Goal: Communication & Community: Answer question/provide support

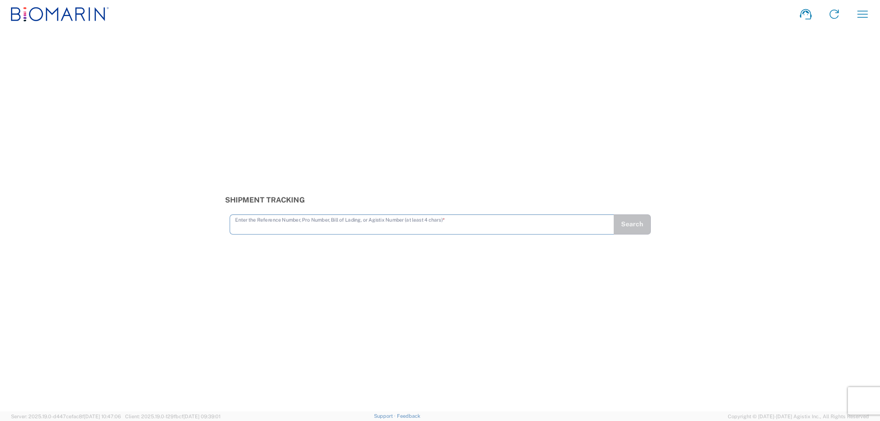
click at [356, 230] on input "text" at bounding box center [422, 224] width 374 height 16
paste input "80023058"
type input "80023058"
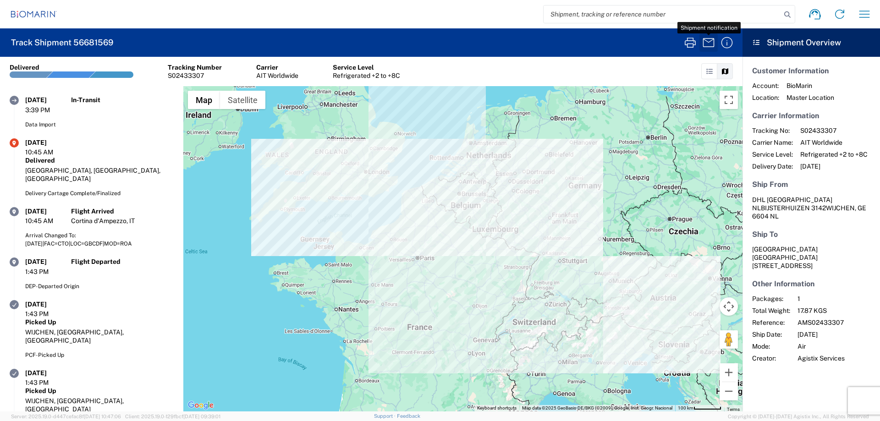
click at [707, 42] on icon "button" at bounding box center [709, 42] width 15 height 15
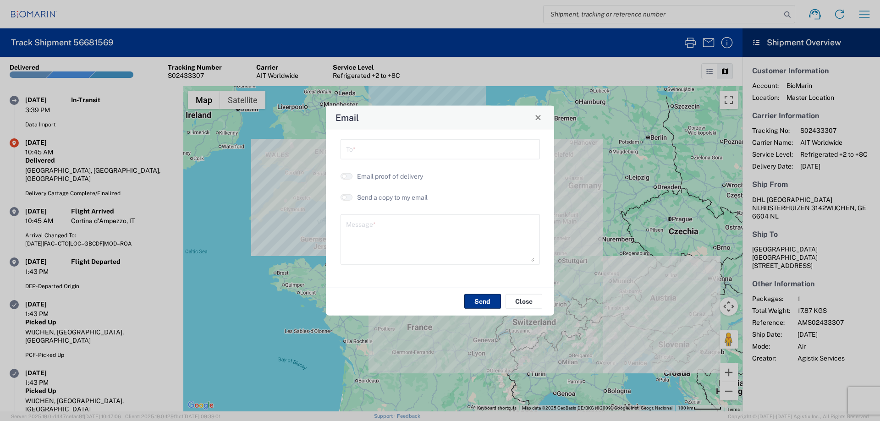
click at [432, 153] on input "text" at bounding box center [440, 148] width 188 height 16
type input "[EMAIL_ADDRESS][DOMAIN_NAME]"
click at [415, 224] on textarea at bounding box center [440, 239] width 188 height 45
paste textarea "68927526"
click at [346, 229] on textarea "68927526" at bounding box center [440, 239] width 188 height 45
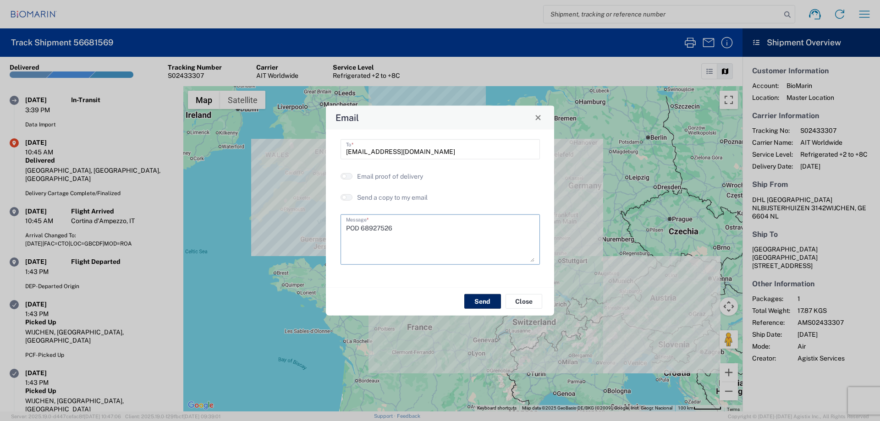
type textarea "POD 68927526"
click at [481, 301] on button "Send" at bounding box center [482, 301] width 37 height 15
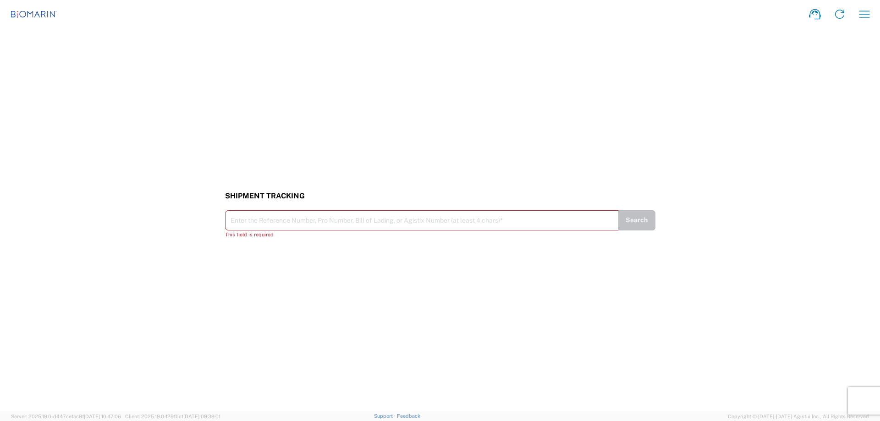
click at [258, 221] on input "text" at bounding box center [422, 220] width 383 height 16
paste input "80023209"
type input "80023209"
drag, startPoint x: 640, startPoint y: 224, endPoint x: 624, endPoint y: 227, distance: 16.9
click at [640, 224] on button "Search" at bounding box center [637, 225] width 37 height 20
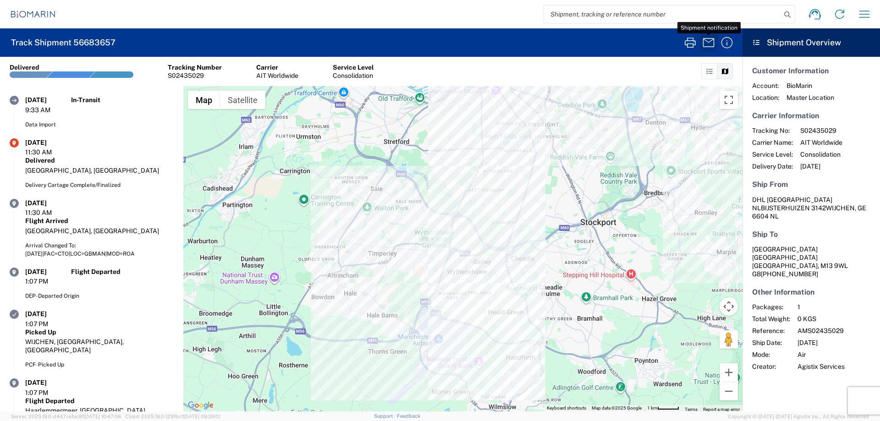
click at [709, 41] on icon "button" at bounding box center [709, 42] width 15 height 15
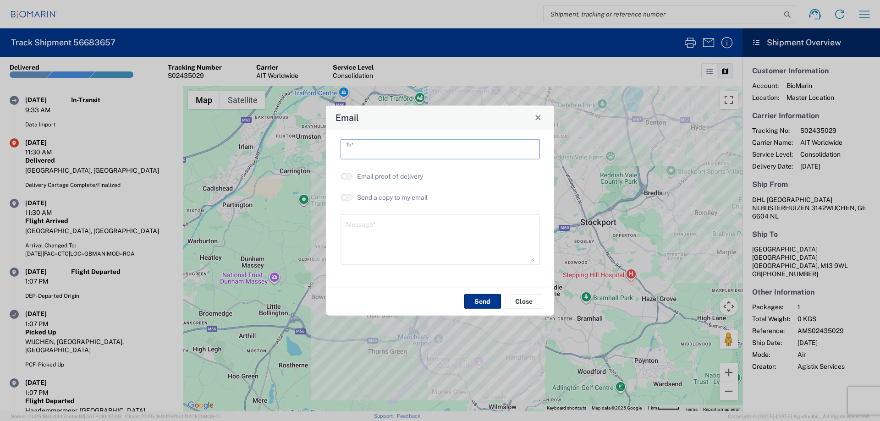
click at [466, 150] on input "text" at bounding box center [440, 148] width 188 height 16
type input "[EMAIL_ADDRESS][DOMAIN_NAME]"
click at [438, 219] on textarea at bounding box center [440, 239] width 188 height 45
click at [403, 224] on textarea at bounding box center [440, 239] width 188 height 45
paste textarea "68936679"
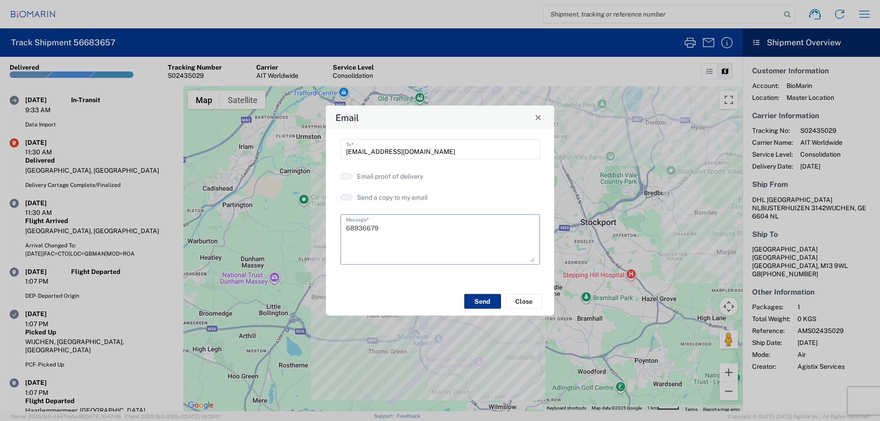
click at [347, 227] on textarea "68936679" at bounding box center [440, 239] width 188 height 45
type textarea "POD 68936679"
click at [485, 302] on button "Send" at bounding box center [482, 301] width 37 height 15
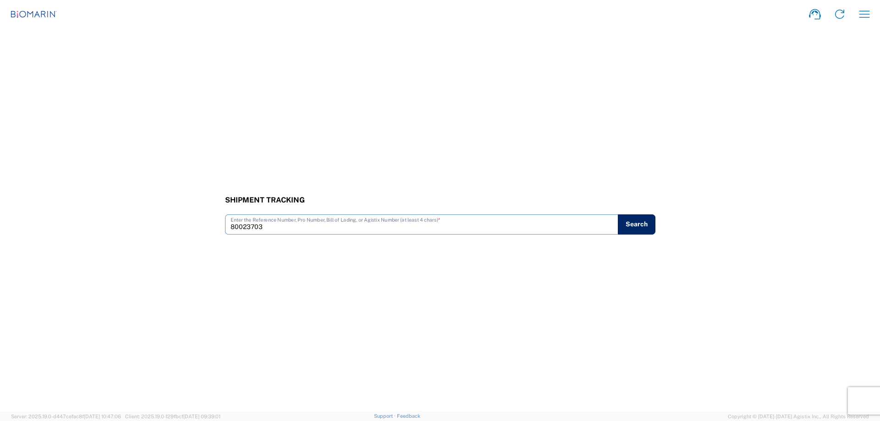
type input "80023703"
click at [642, 226] on button "Search" at bounding box center [637, 225] width 38 height 20
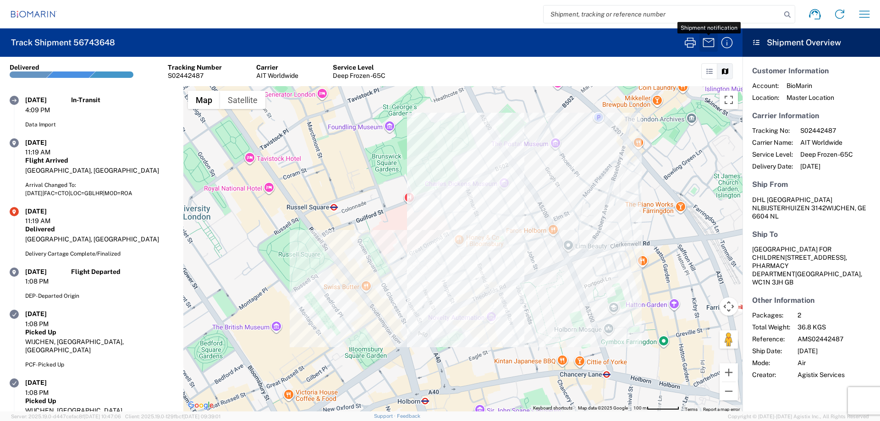
click at [708, 41] on icon "button" at bounding box center [709, 42] width 15 height 15
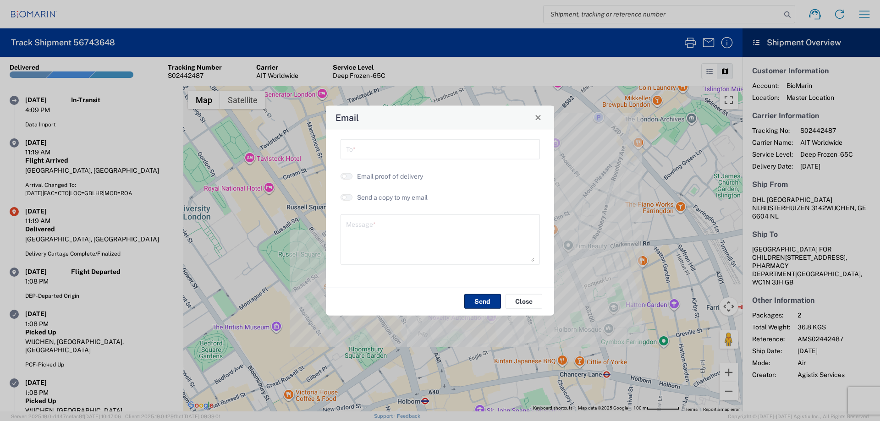
click at [463, 148] on input "text" at bounding box center [440, 148] width 188 height 16
type input "[EMAIL_ADDRESS][DOMAIN_NAME]"
click at [417, 224] on textarea at bounding box center [440, 239] width 188 height 45
click at [389, 221] on textarea at bounding box center [440, 239] width 188 height 45
paste textarea "68955728"
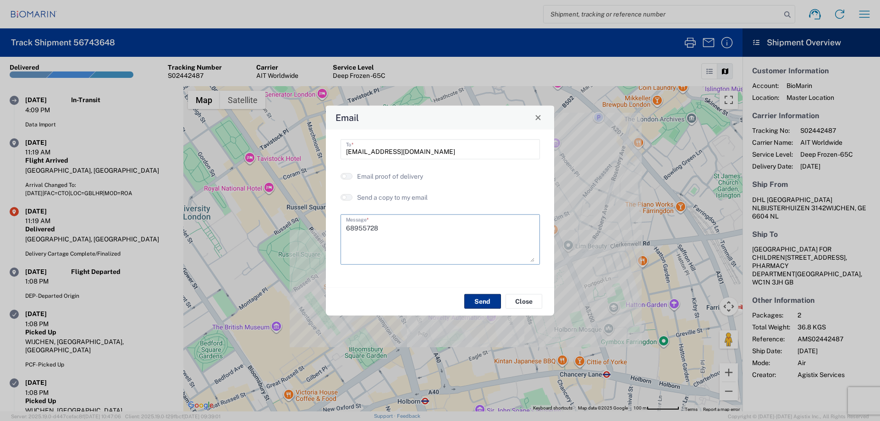
click at [347, 226] on textarea "68955728" at bounding box center [440, 239] width 188 height 45
type textarea "POD 68955728"
click at [481, 302] on button "Send" at bounding box center [482, 301] width 37 height 15
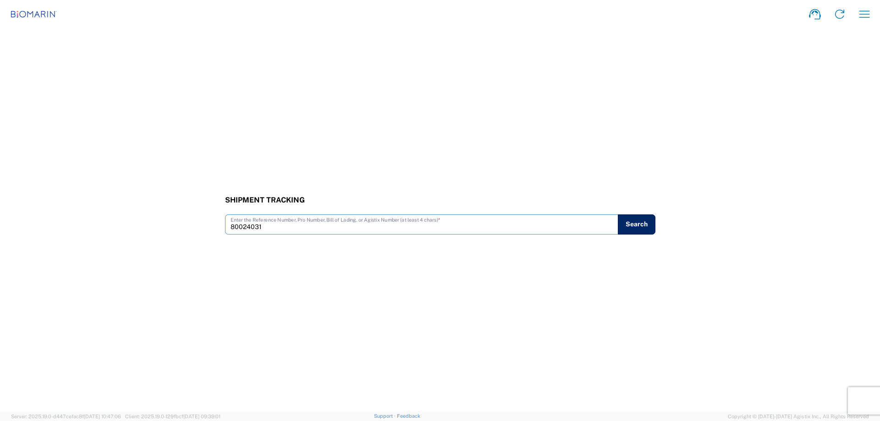
type input "80024031"
click at [637, 226] on button "Search" at bounding box center [637, 225] width 38 height 20
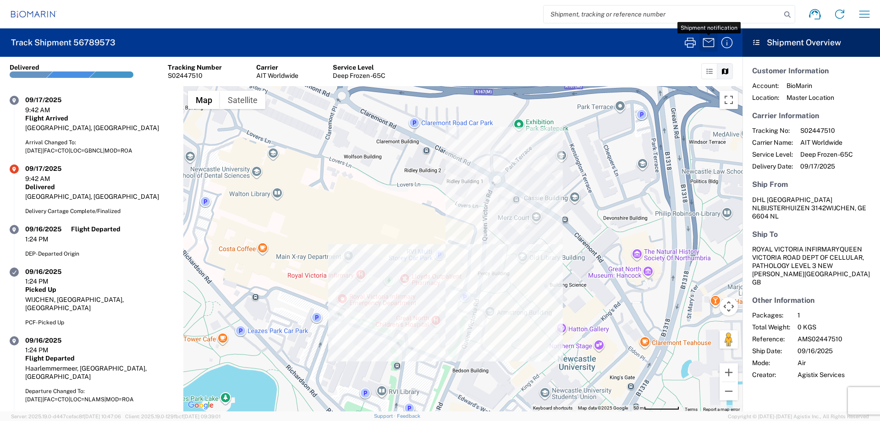
click at [708, 43] on icon "button" at bounding box center [709, 42] width 15 height 15
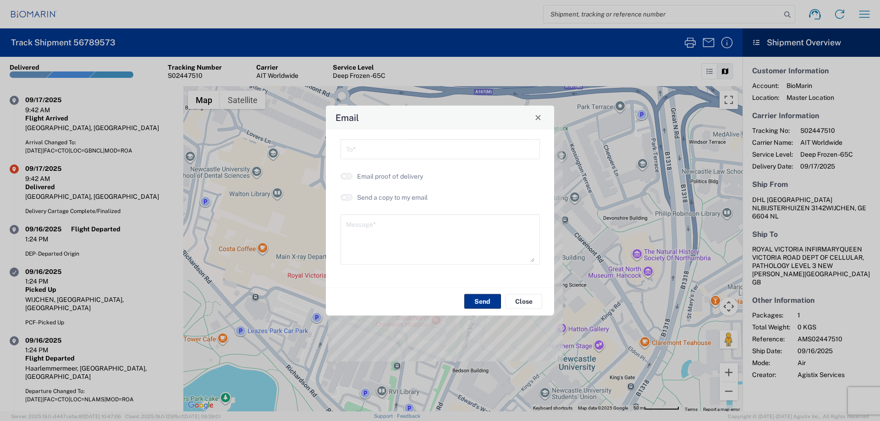
click at [493, 155] on input "text" at bounding box center [440, 148] width 188 height 16
type input "[EMAIL_ADDRESS][DOMAIN_NAME]"
click at [478, 226] on textarea at bounding box center [440, 239] width 188 height 45
paste textarea "68973185"
click at [347, 229] on textarea "68973185" at bounding box center [440, 239] width 188 height 45
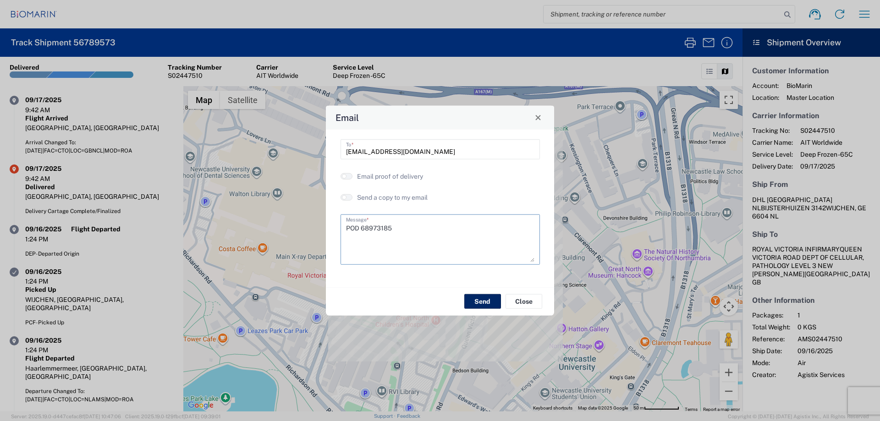
type textarea "POD 68973185"
click at [488, 302] on button "Send" at bounding box center [482, 301] width 37 height 15
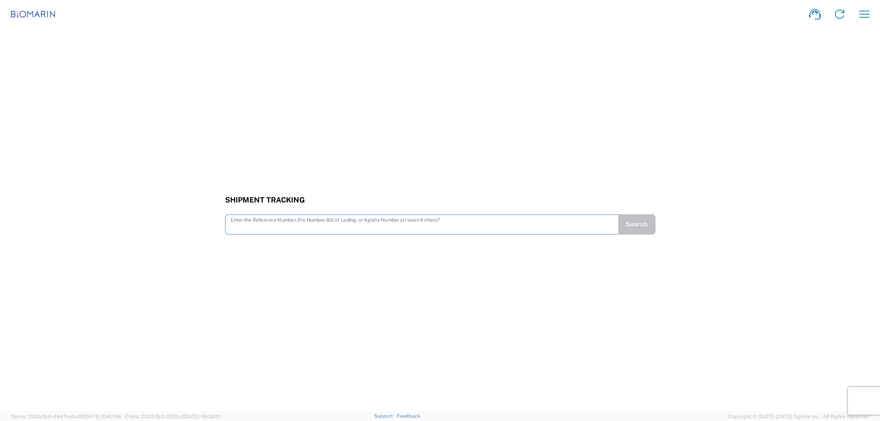
click at [282, 227] on input "text" at bounding box center [422, 224] width 383 height 16
click at [636, 225] on button "Search" at bounding box center [637, 225] width 38 height 20
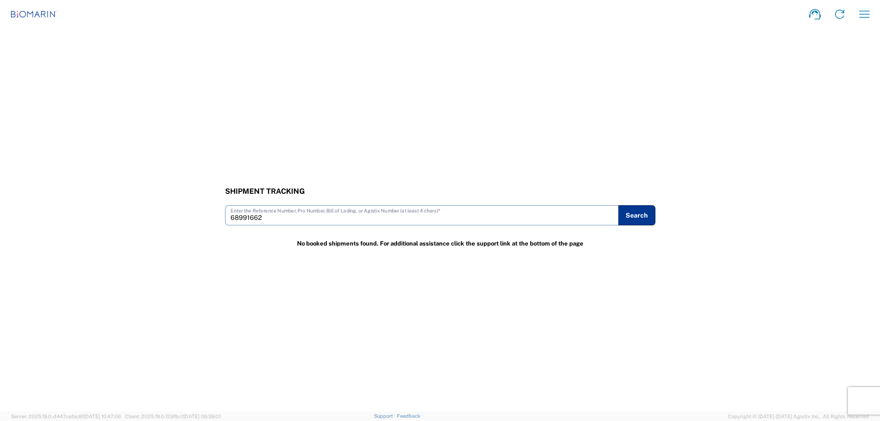
drag, startPoint x: 272, startPoint y: 220, endPoint x: 213, endPoint y: 218, distance: 59.6
click at [213, 218] on div "Shipment Tracking 68991662 Enter the Reference Number, Pro Number, Bill of Ladi…" at bounding box center [440, 206] width 880 height 39
paste input "80024345"
type input "80024345"
click at [639, 215] on button "Search" at bounding box center [637, 215] width 38 height 20
